Goal: Information Seeking & Learning: Learn about a topic

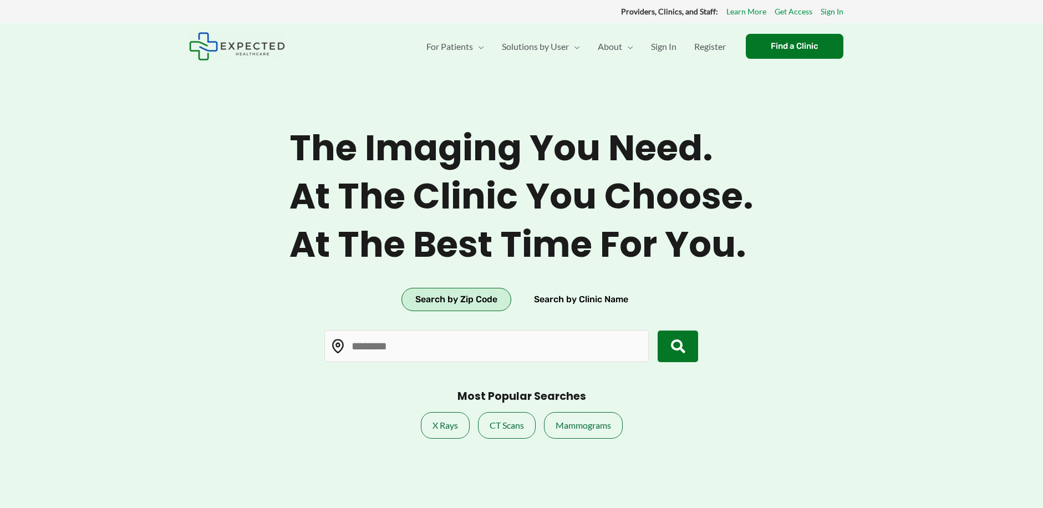
type input "*****"
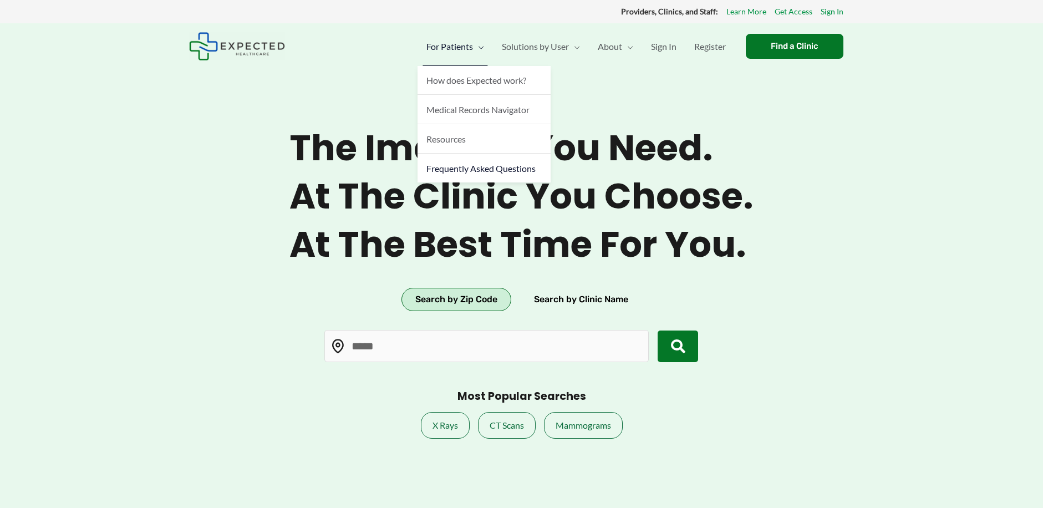
click at [474, 168] on span "Frequently Asked Questions" at bounding box center [480, 168] width 109 height 11
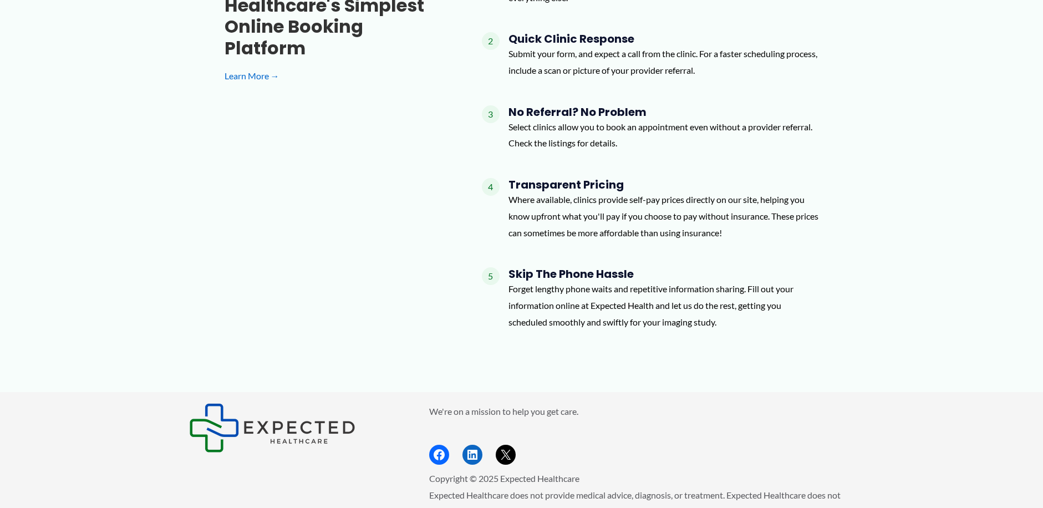
scroll to position [1040, 0]
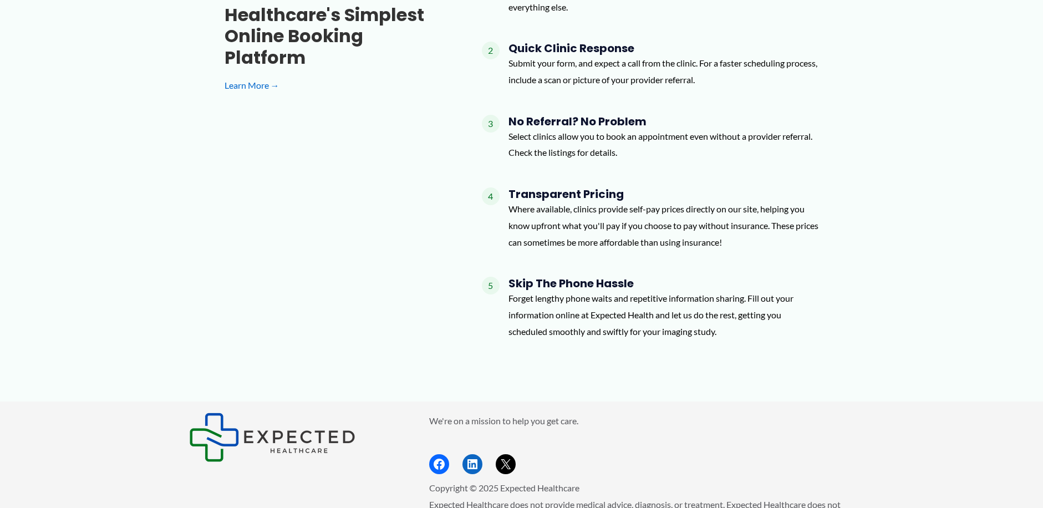
click at [544, 187] on h4 "Transparent Pricing" at bounding box center [664, 193] width 311 height 13
click at [487, 187] on span "4" at bounding box center [491, 196] width 18 height 18
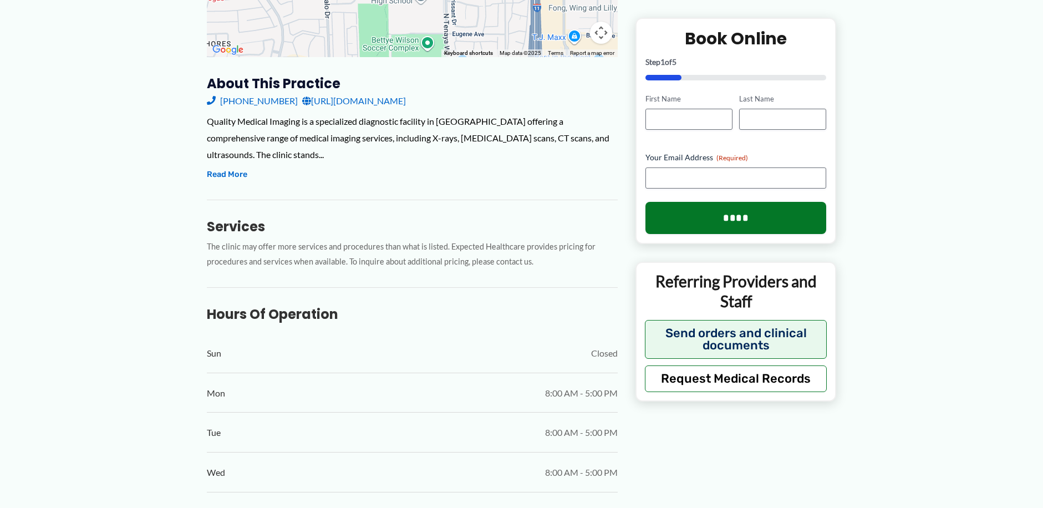
scroll to position [319, 0]
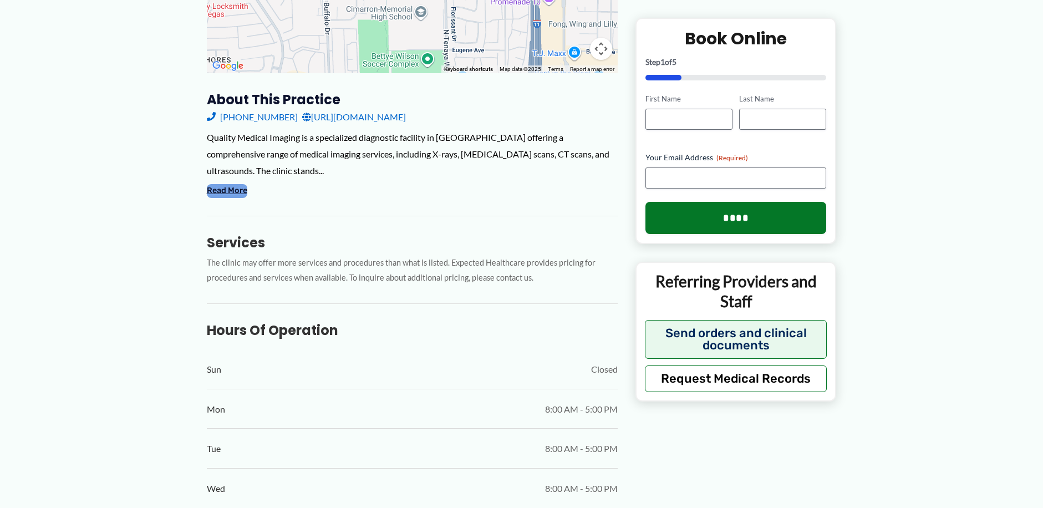
click at [217, 184] on button "Read More" at bounding box center [227, 190] width 40 height 13
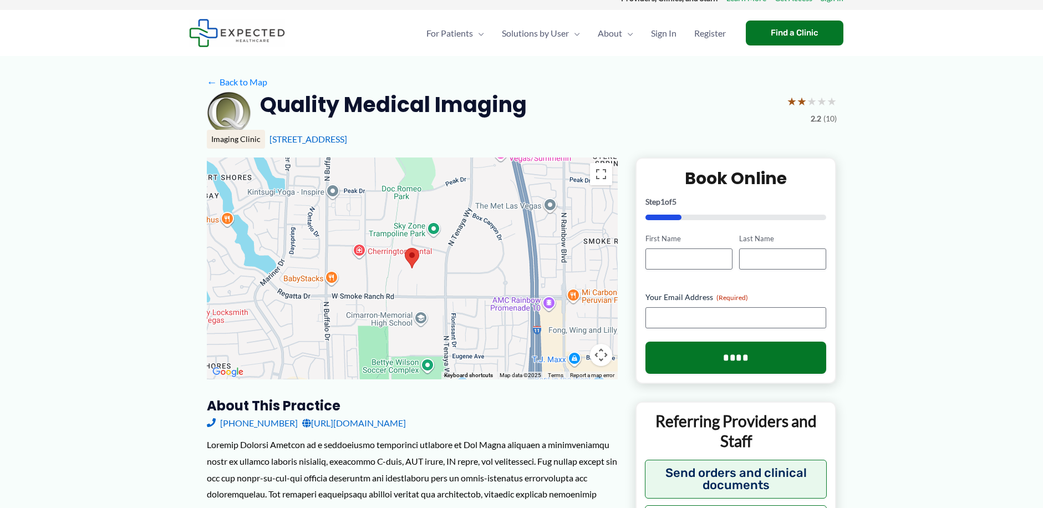
scroll to position [0, 0]
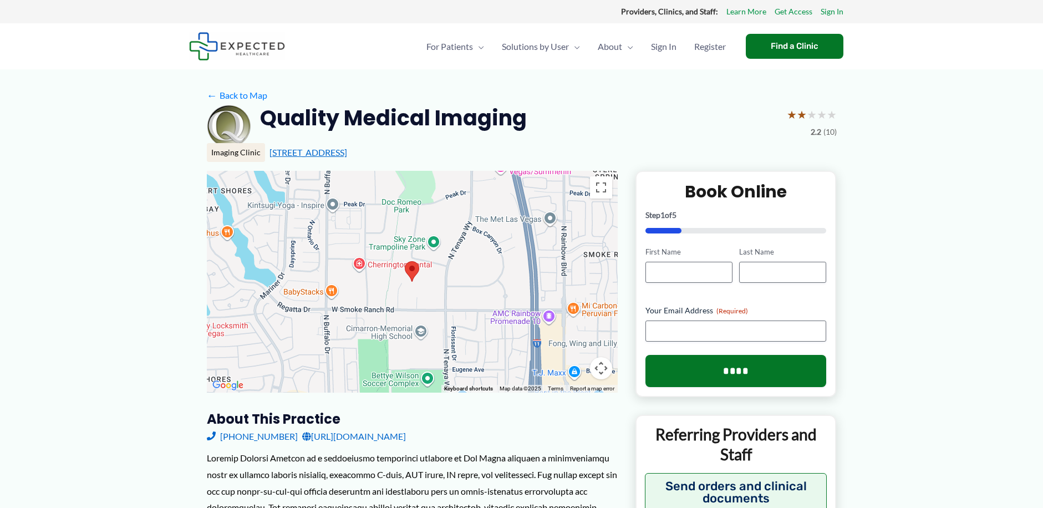
click at [310, 154] on link "[STREET_ADDRESS]" at bounding box center [309, 152] width 78 height 11
